Goal: Find specific page/section

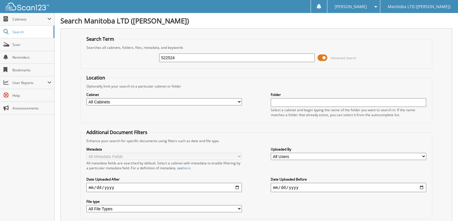
type input "522524"
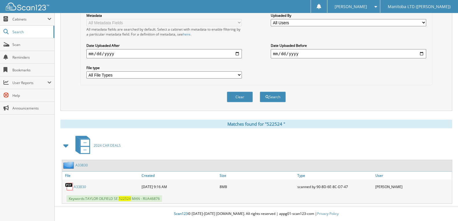
scroll to position [134, 0]
click at [83, 187] on link "A 3 3 8 3 0" at bounding box center [80, 187] width 12 height 5
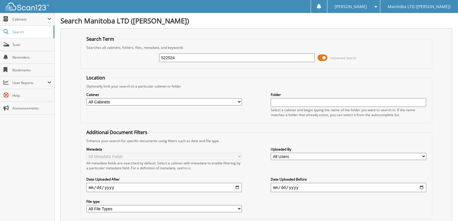
click at [181, 58] on input "522524" at bounding box center [237, 58] width 156 height 9
type input "522524 mb ltd"
drag, startPoint x: 193, startPoint y: 57, endPoint x: 124, endPoint y: 57, distance: 69.1
click at [124, 57] on div "522524 mb ltd Advanced Search" at bounding box center [257, 58] width 346 height 16
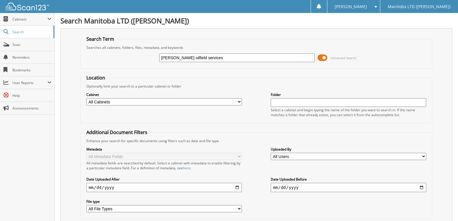
type input "[PERSON_NAME] oilfield services"
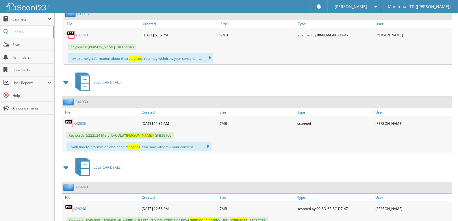
scroll to position [723, 0]
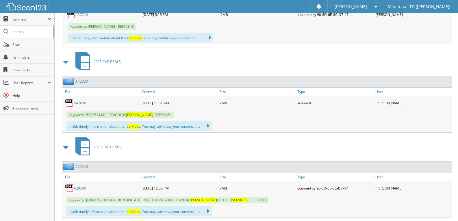
click at [83, 101] on link "A42030" at bounding box center [80, 103] width 12 height 5
